Goal: Task Accomplishment & Management: Complete application form

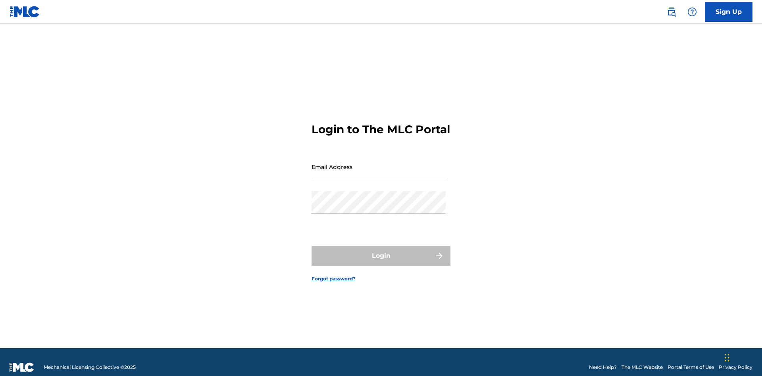
scroll to position [10, 0]
click at [379, 163] on input "Email Address" at bounding box center [379, 167] width 134 height 23
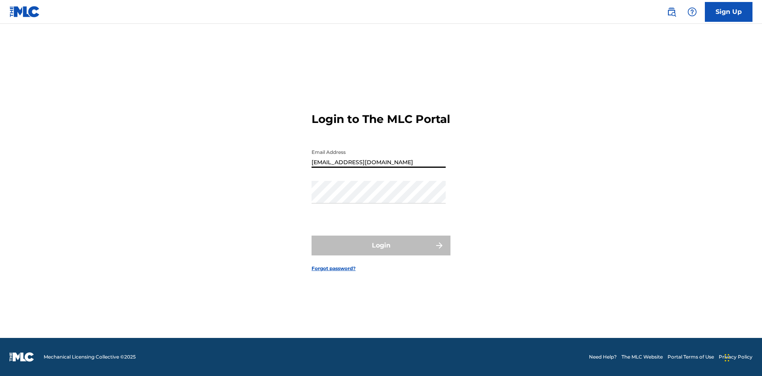
type input "Duke.McTesterson@gmail.com"
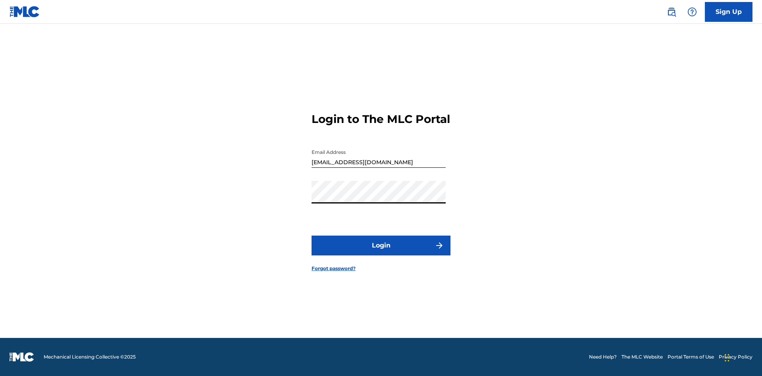
click at [381, 252] on button "Login" at bounding box center [381, 246] width 139 height 20
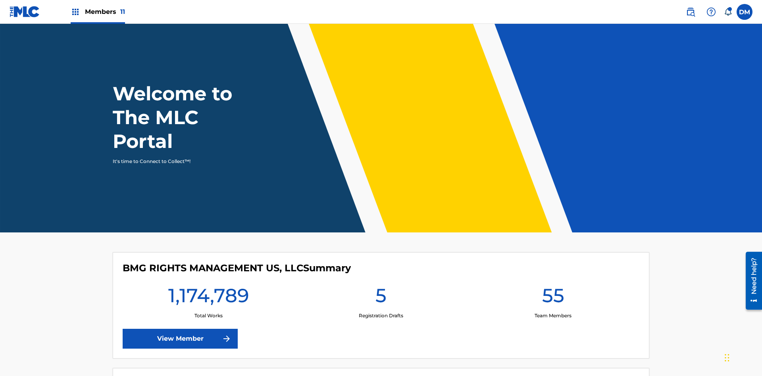
scroll to position [34, 0]
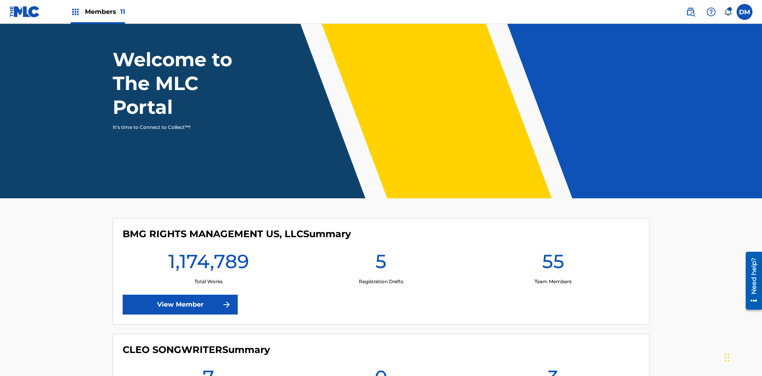
click at [98, 12] on span "Members 11" at bounding box center [105, 11] width 40 height 9
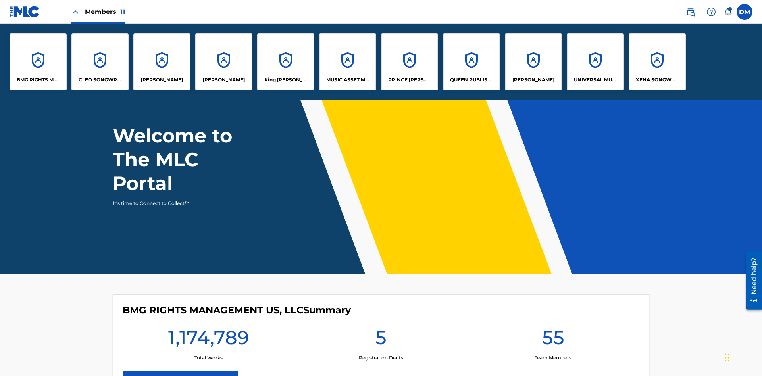
scroll to position [0, 0]
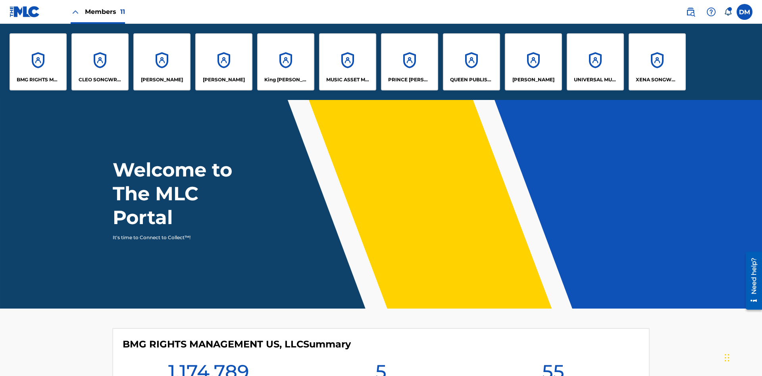
click at [595, 80] on p "UNIVERSAL MUSIC PUB GROUP" at bounding box center [595, 79] width 43 height 7
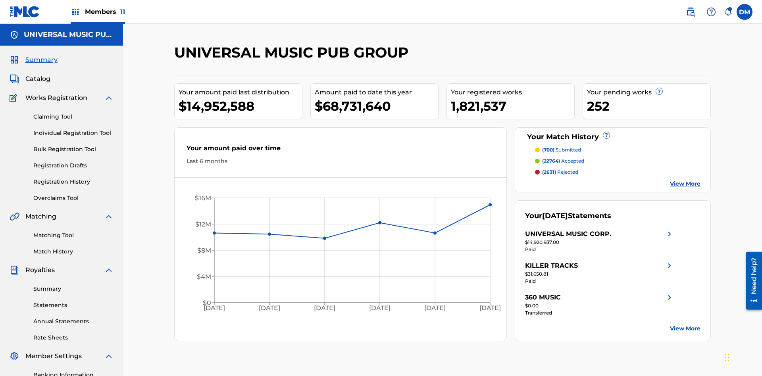
click at [73, 129] on link "Individual Registration Tool" at bounding box center [73, 133] width 80 height 8
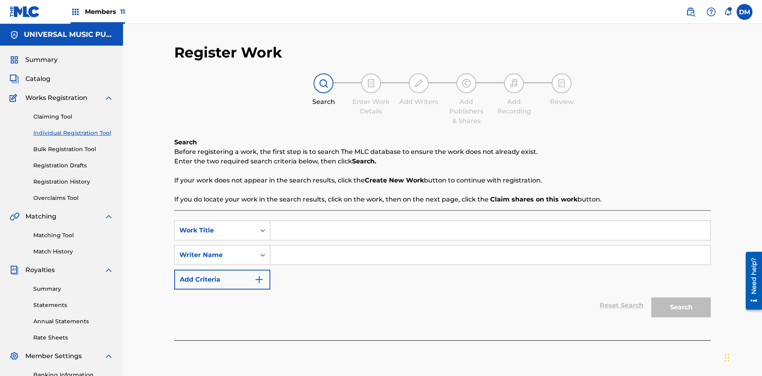
click at [490, 221] on input "Search Form" at bounding box center [490, 230] width 440 height 19
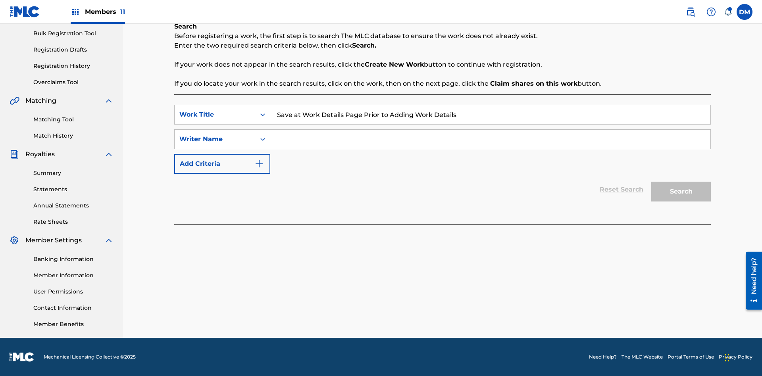
type input "Save at Work Details Page Prior to Adding Work Details"
click at [490, 139] on input "Search Form" at bounding box center [490, 139] width 440 height 19
type input "QWERTYUIOP"
click at [681, 192] on button "Search" at bounding box center [681, 192] width 60 height 20
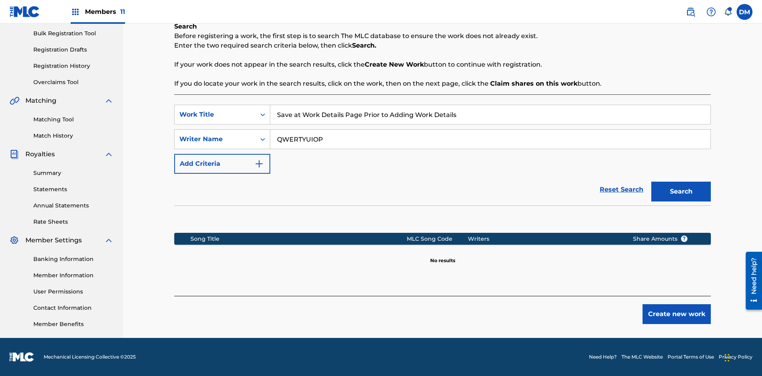
click at [677, 314] on button "Create new work" at bounding box center [677, 314] width 68 height 20
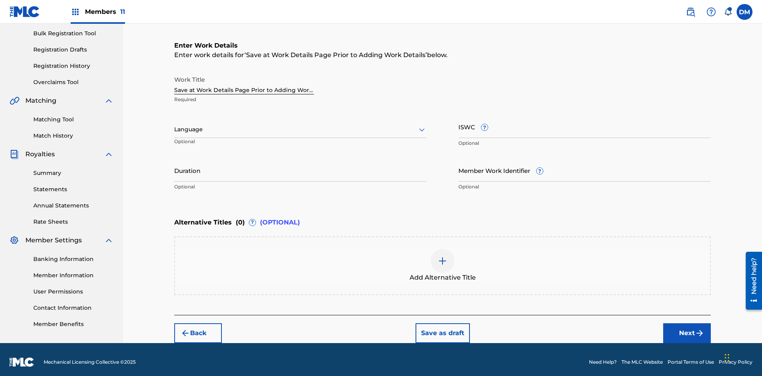
click at [442, 328] on button "Save as draft" at bounding box center [443, 333] width 54 height 20
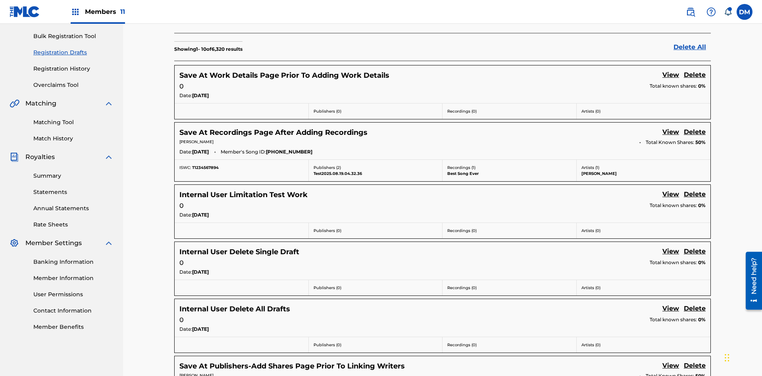
click at [671, 70] on link "View" at bounding box center [670, 75] width 17 height 11
